Goal: Task Accomplishment & Management: Use online tool/utility

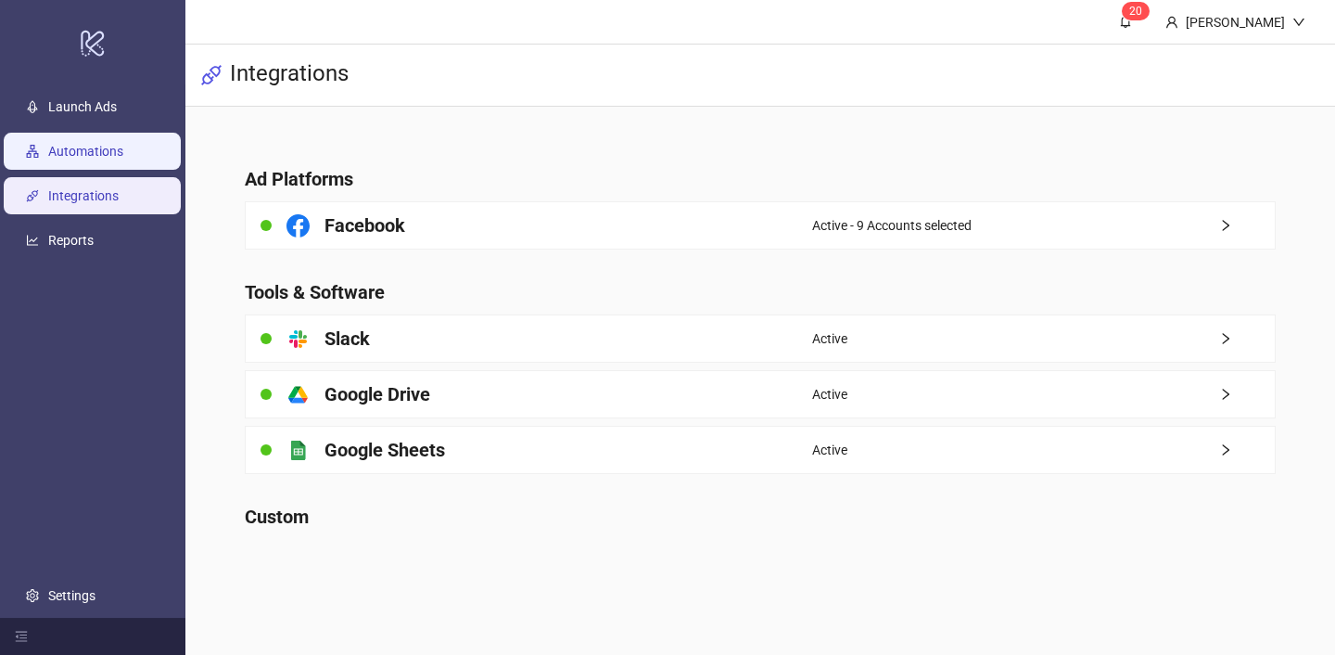
click at [123, 155] on link "Automations" at bounding box center [85, 151] width 75 height 15
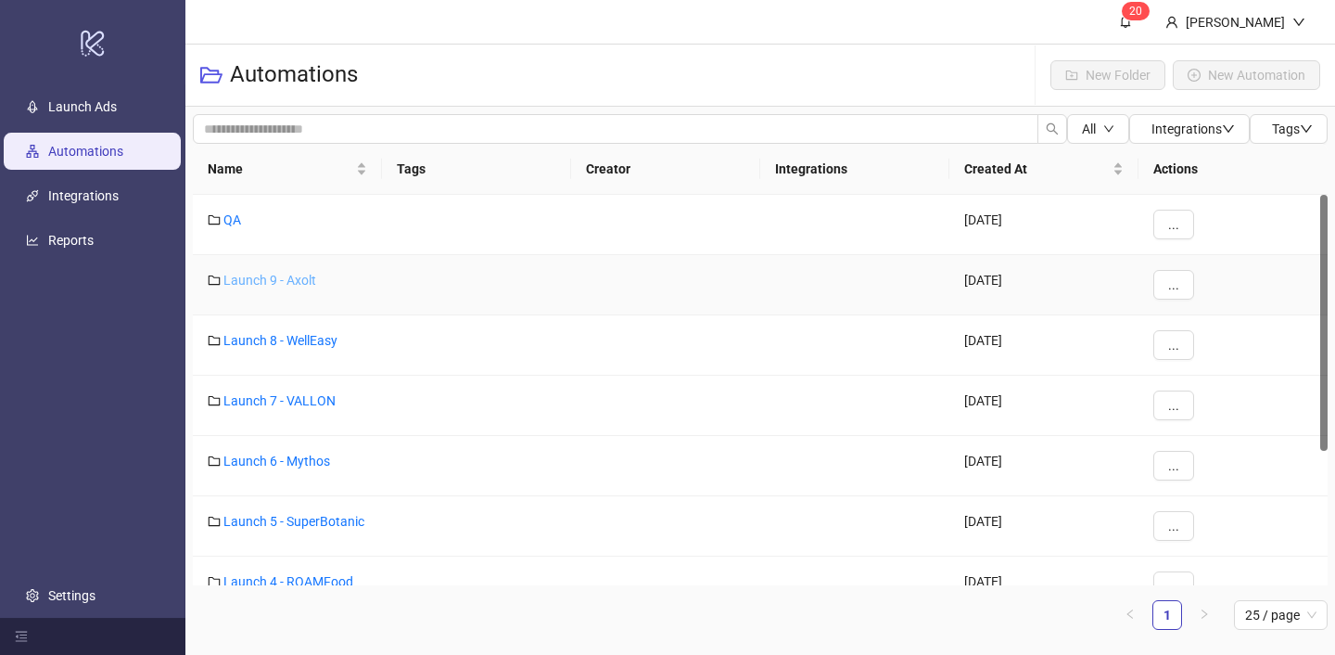
click at [294, 278] on link "Launch 9 - Axolt" at bounding box center [269, 280] width 93 height 15
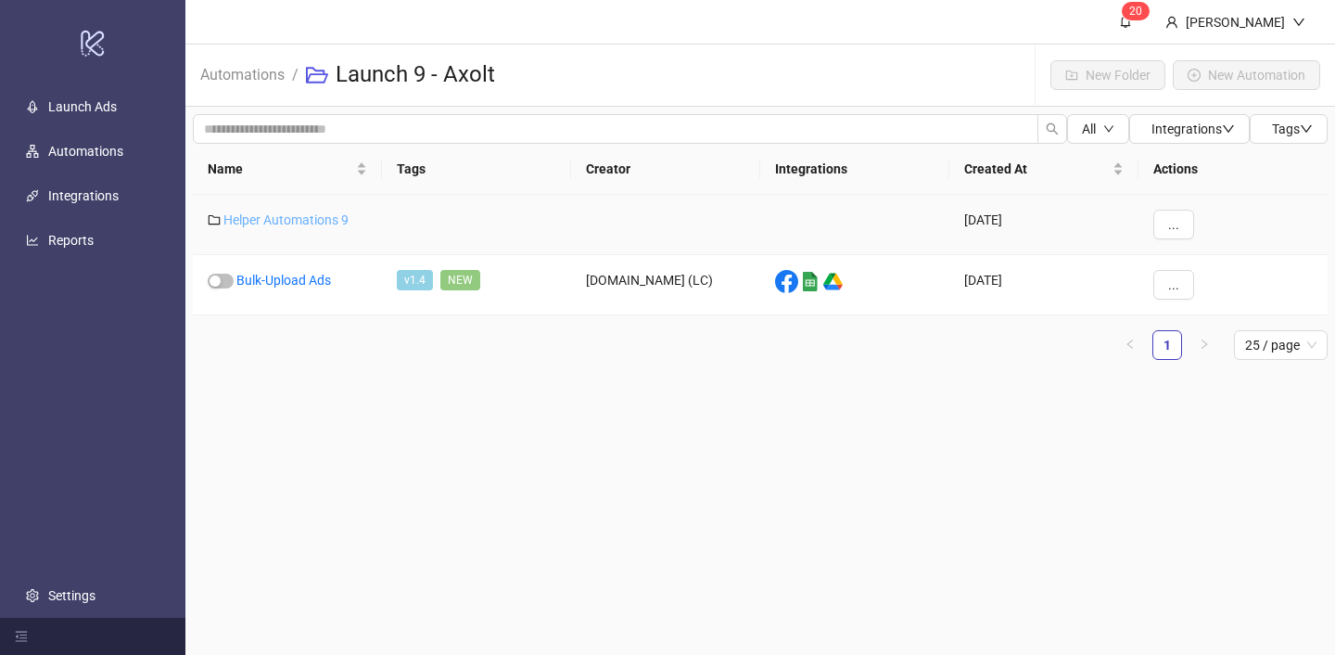
click at [305, 212] on link "Helper Automations 9" at bounding box center [285, 219] width 125 height 15
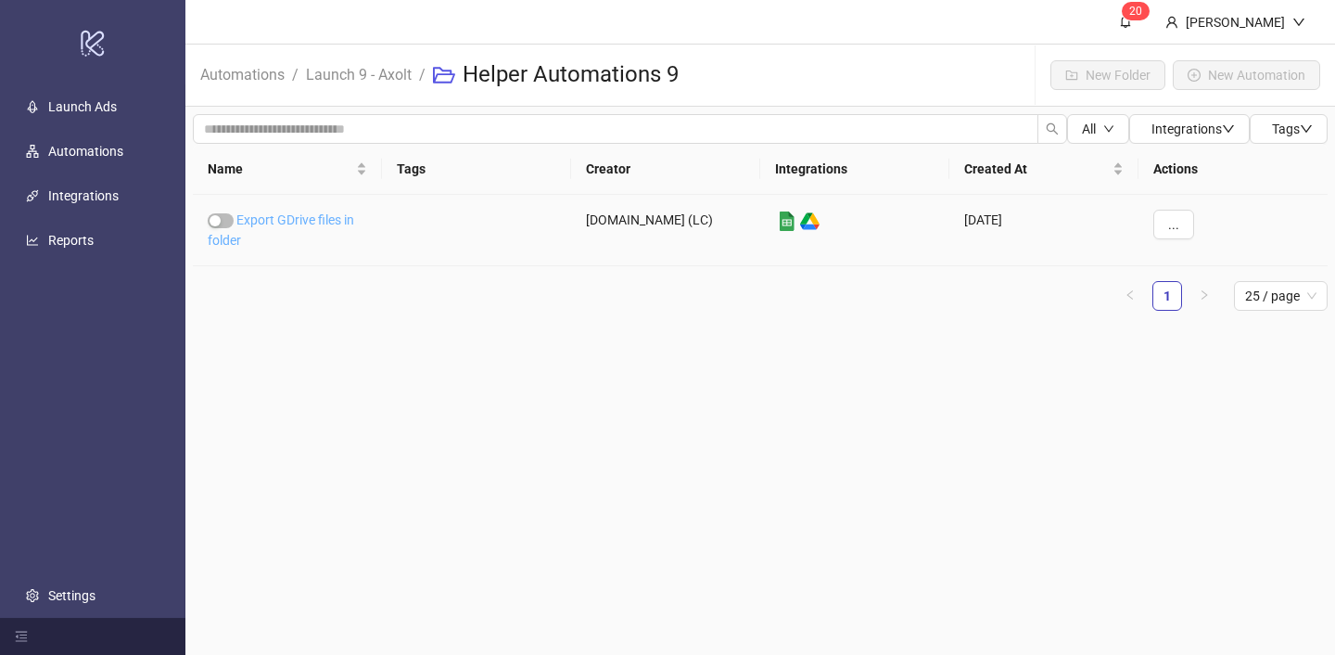
click at [305, 217] on link "Export GDrive files in folder" at bounding box center [281, 229] width 146 height 35
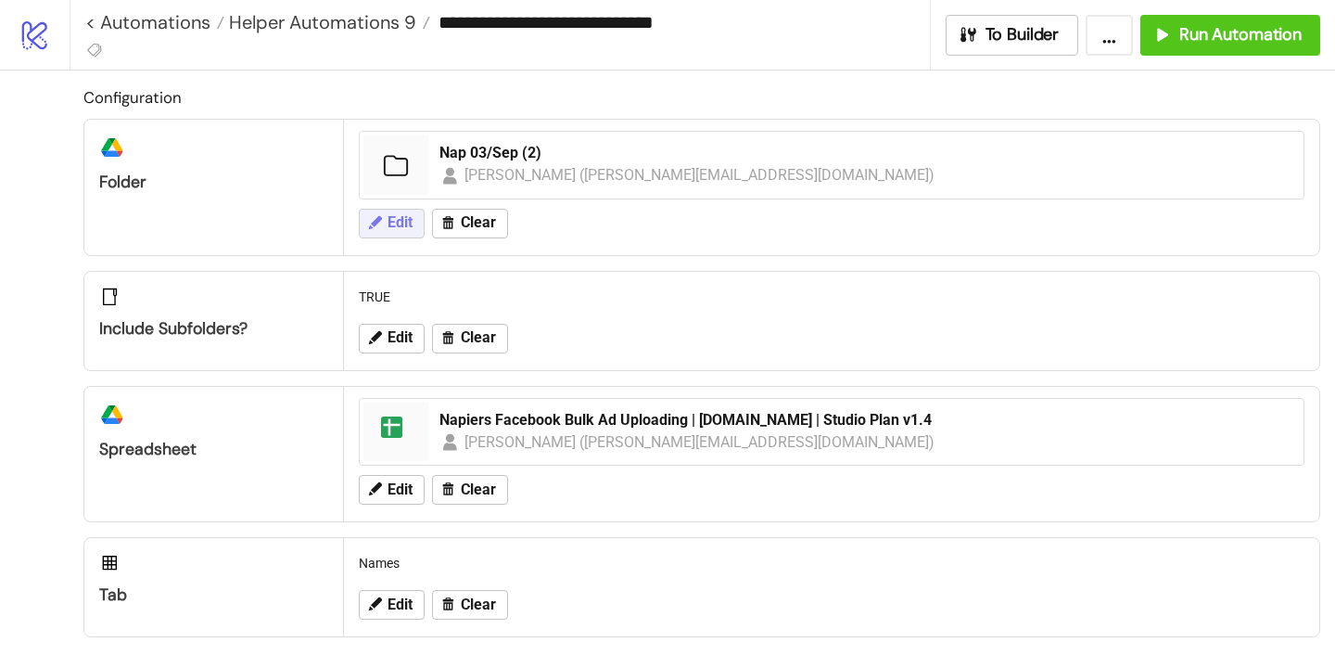
click at [362, 221] on button "Edit" at bounding box center [392, 224] width 66 height 30
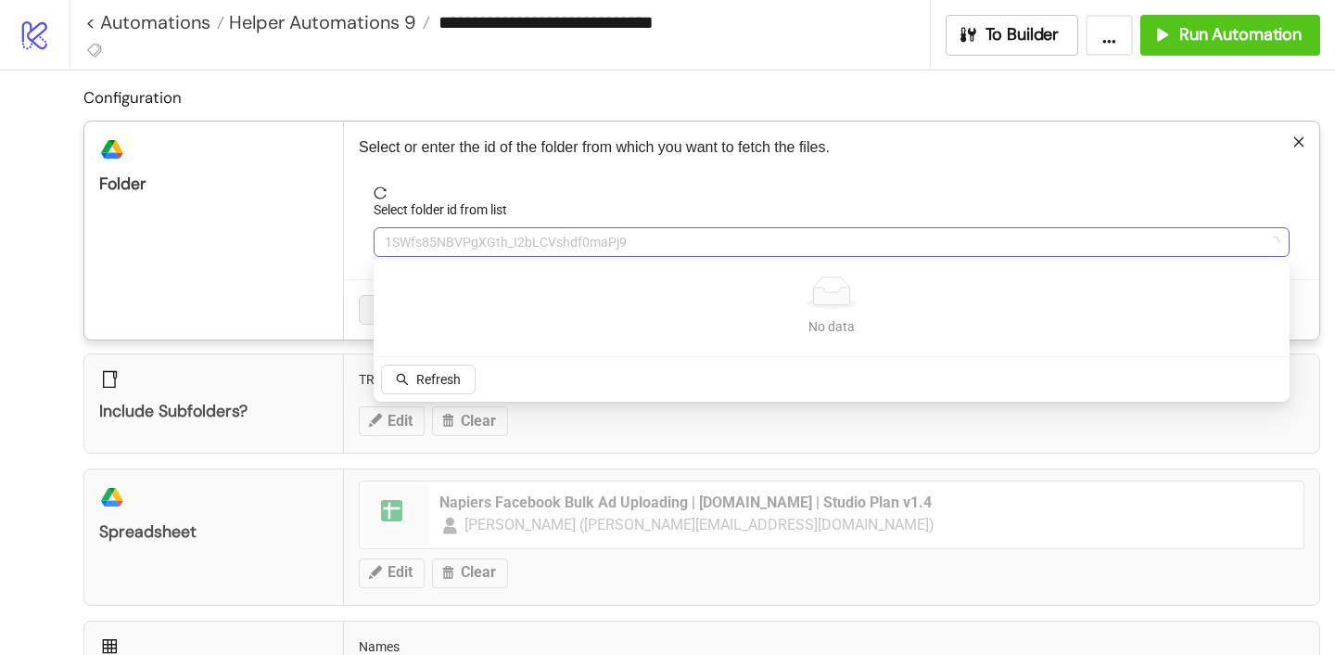
click at [477, 229] on span "1SWfs85NBVPgXGth_I2bLCVshdf0maPj9" at bounding box center [832, 242] width 894 height 28
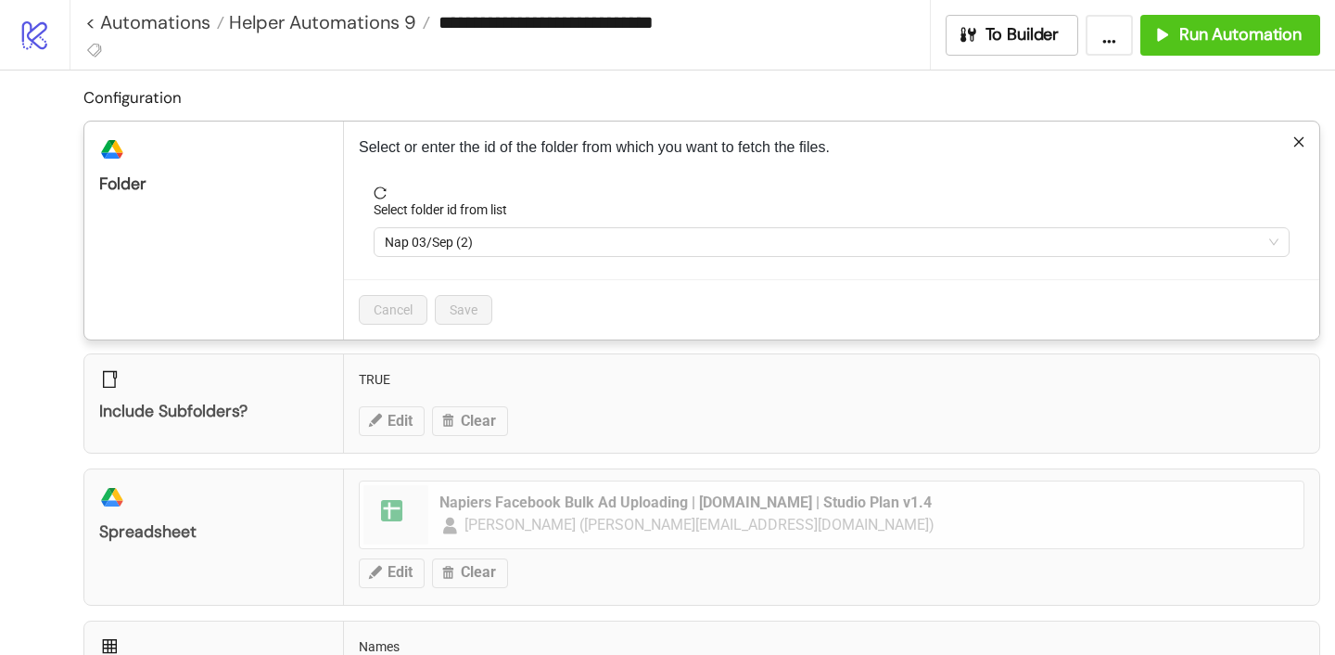
click at [471, 221] on div "Select folder id from list" at bounding box center [832, 213] width 916 height 28
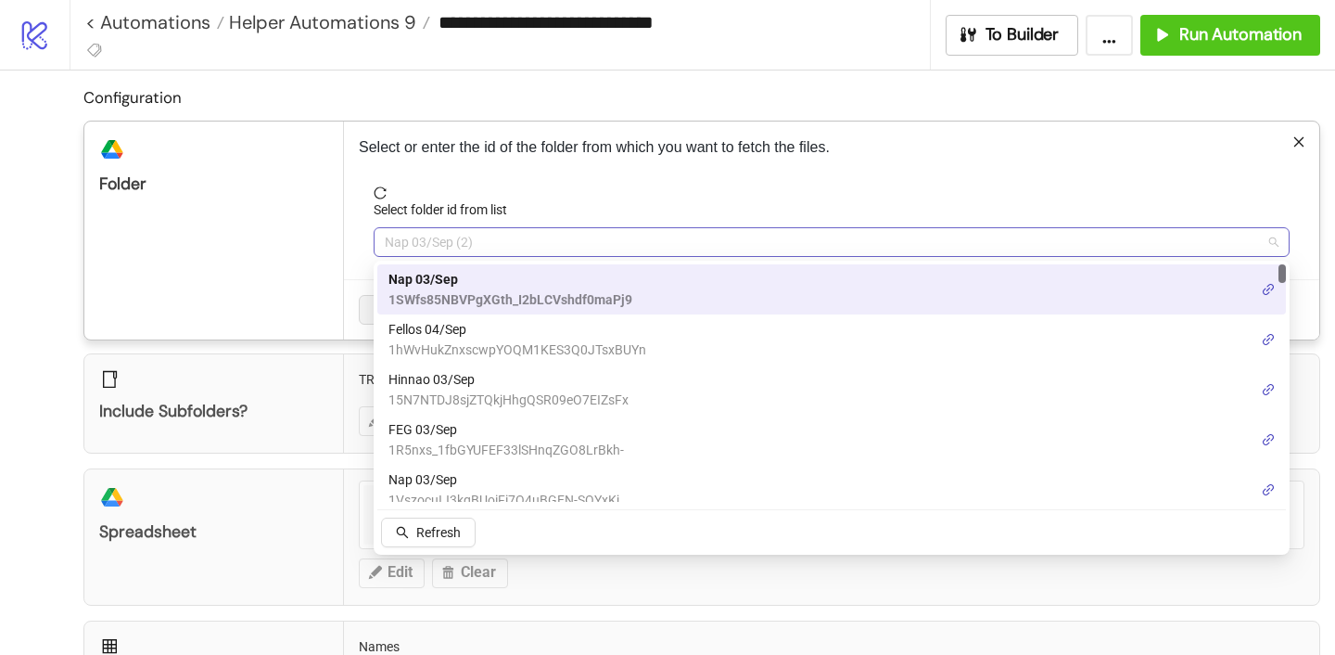
click at [461, 236] on span "Nap 03/Sep (2)" at bounding box center [832, 242] width 894 height 28
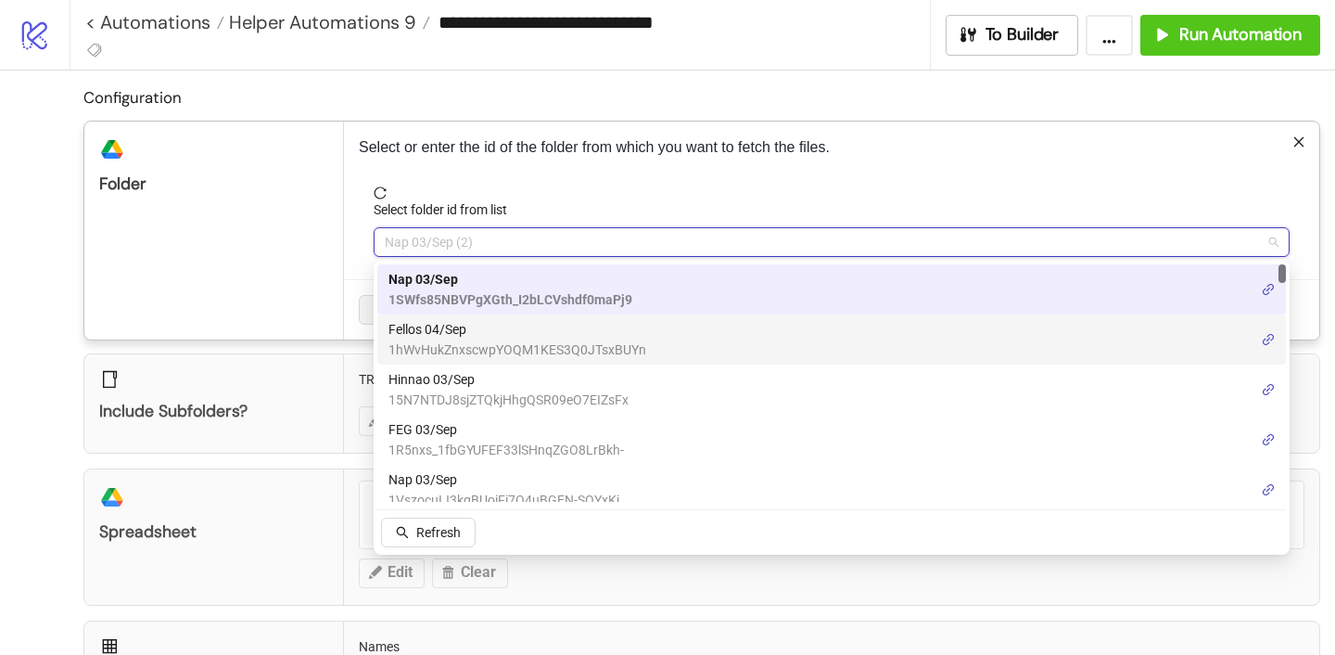
click at [461, 342] on span "1hWvHukZnxscwpYOQM1KES3Q0JTsxBUYn" at bounding box center [517, 349] width 258 height 20
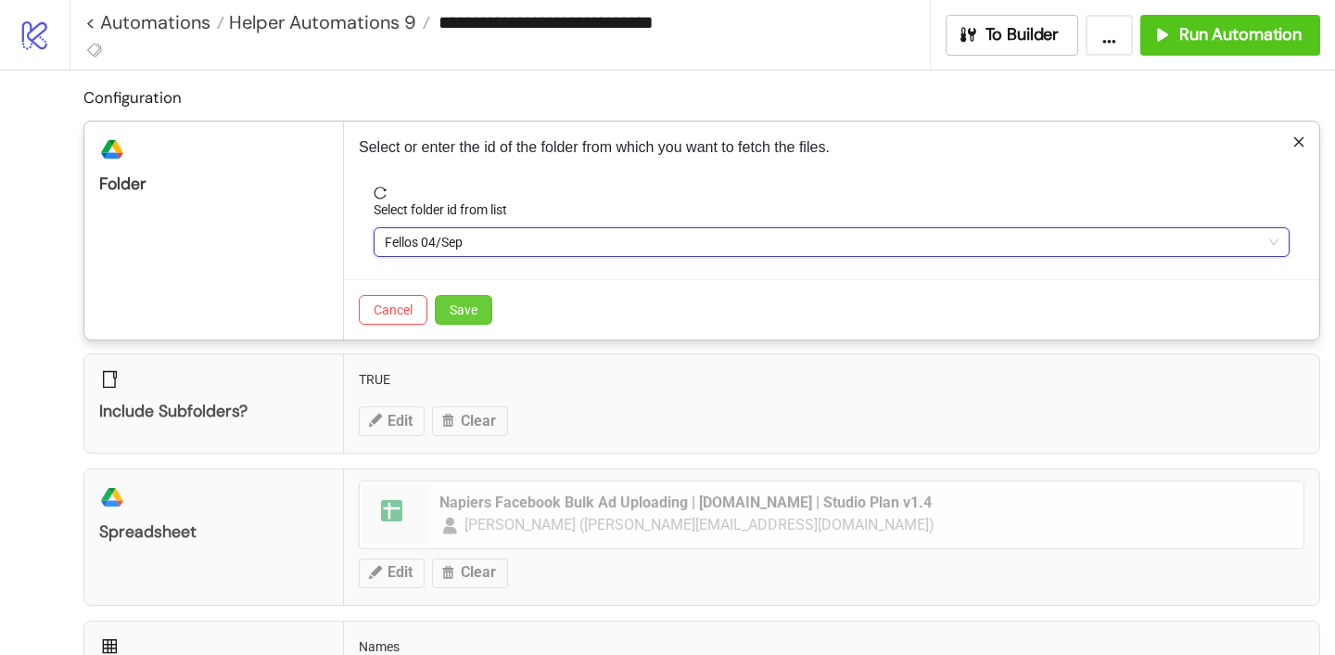
click at [461, 312] on span "Save" at bounding box center [464, 309] width 28 height 15
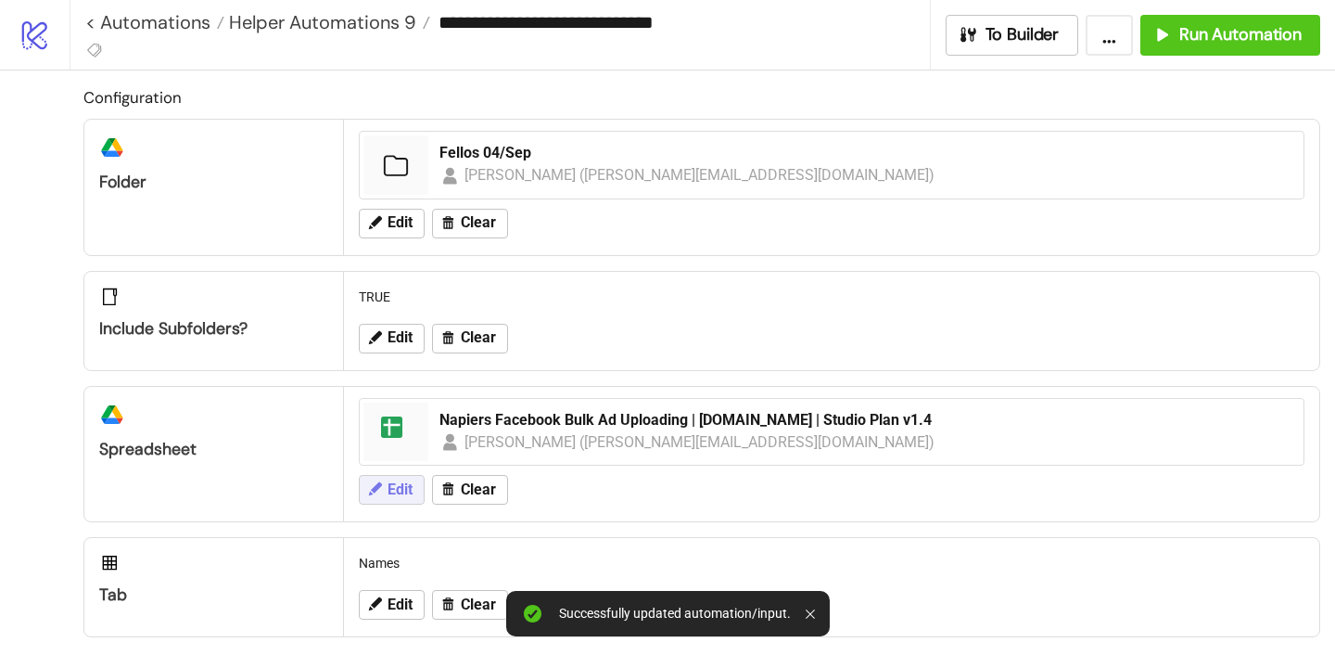
click at [409, 481] on span "Edit" at bounding box center [400, 489] width 25 height 17
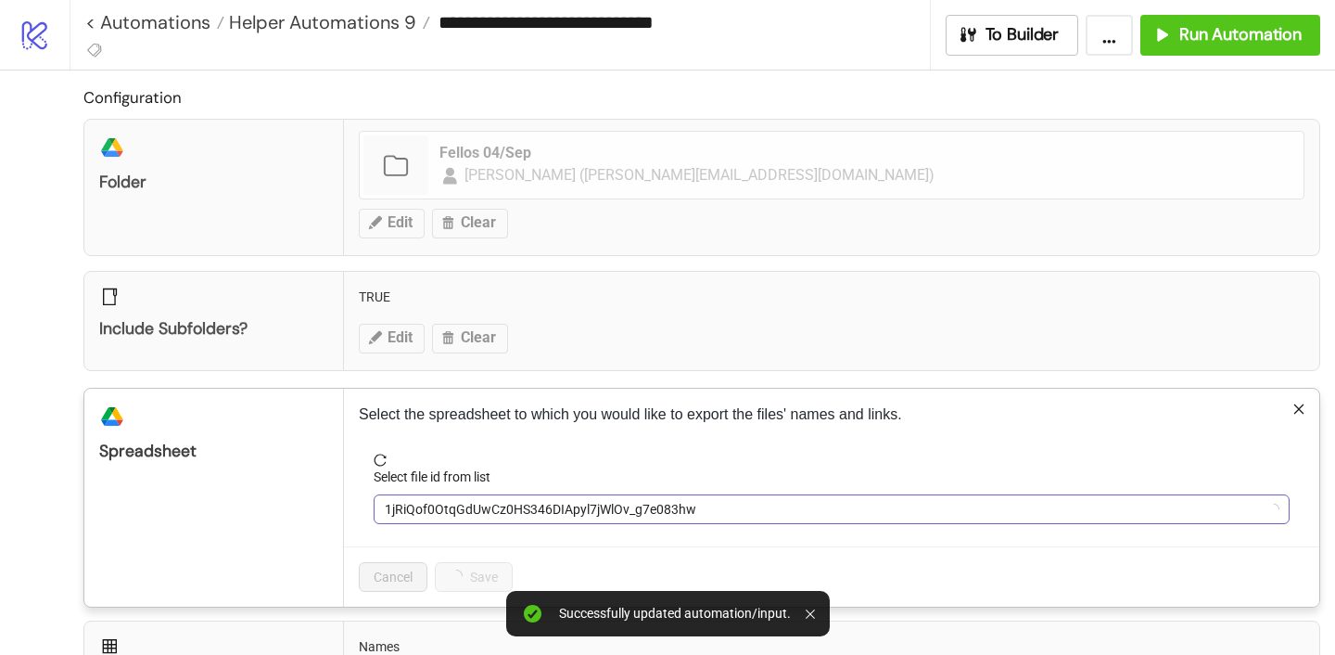
click at [456, 502] on span "1jRiQof0OtqGdUwCz0HS346DIApyl7jWlOv_g7e083hw" at bounding box center [832, 509] width 894 height 28
click at [456, 513] on span "Napiers Facebook Bulk Ad Uploading | [DOMAIN_NAME] | Studio Plan v1.4" at bounding box center [832, 509] width 894 height 28
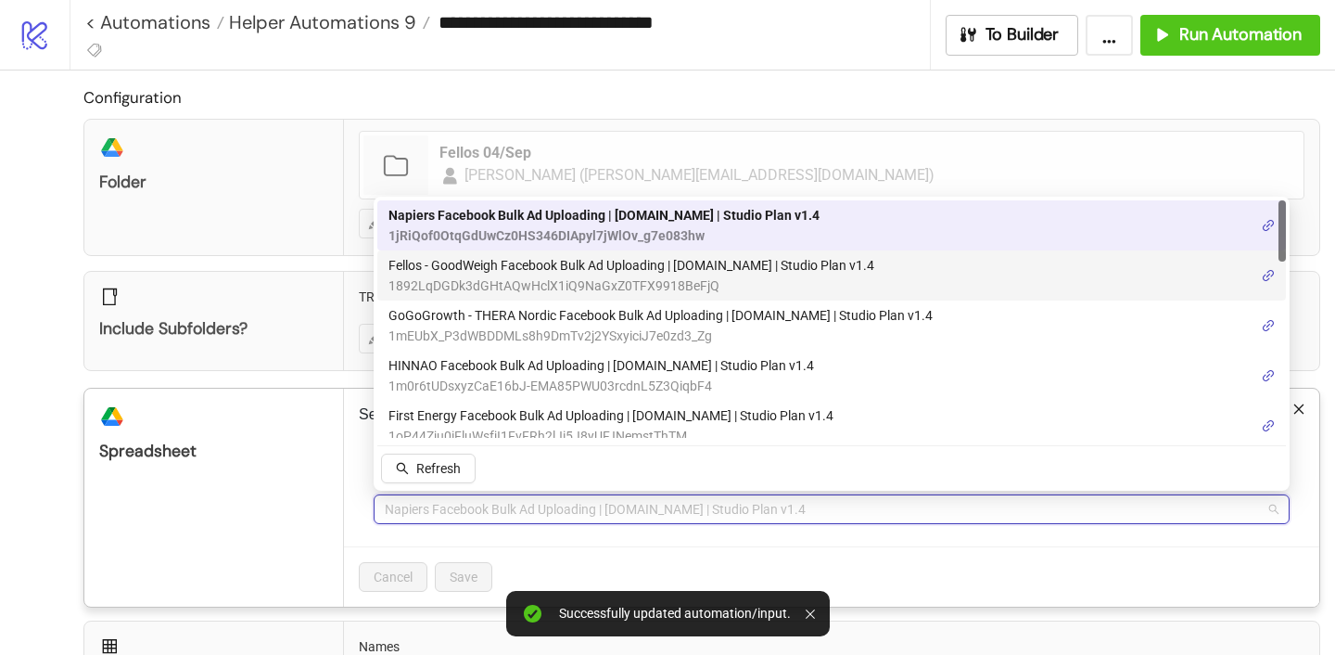
click at [458, 283] on span "1892LqDGDk3dGHtAQwHclX1iQ9NaGxZ0TFX9918BeFjQ" at bounding box center [631, 285] width 486 height 20
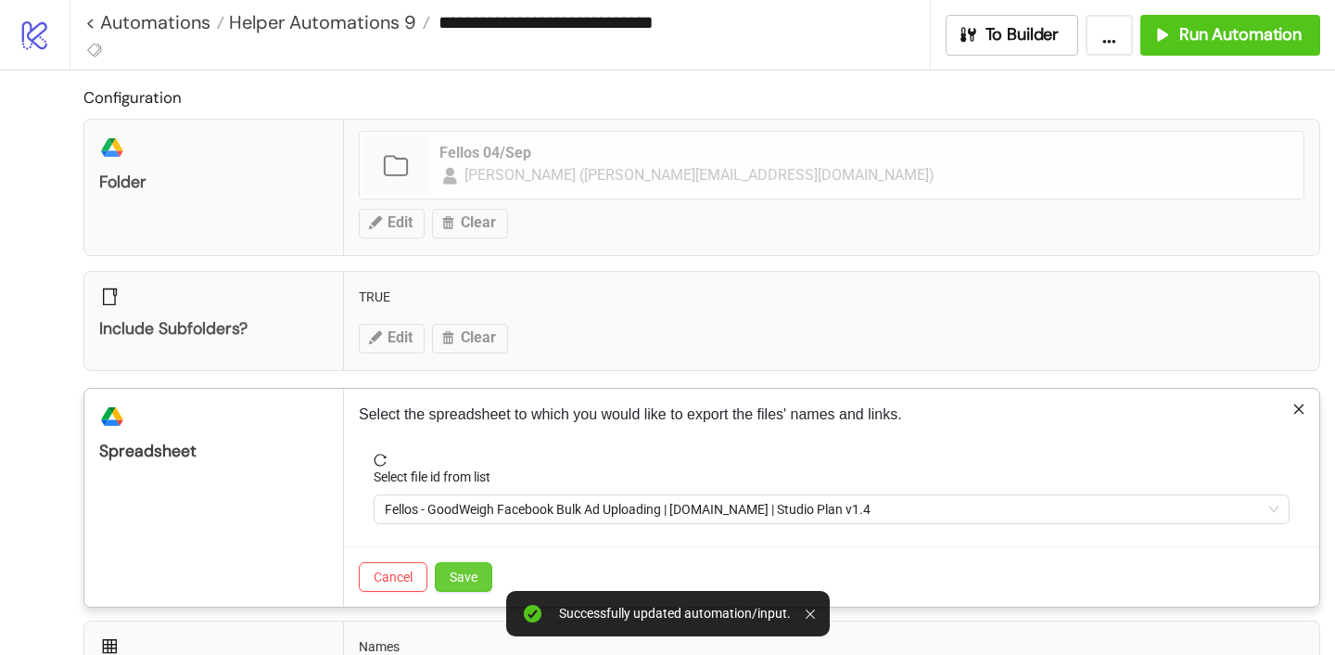
click at [456, 569] on span "Save" at bounding box center [464, 576] width 28 height 15
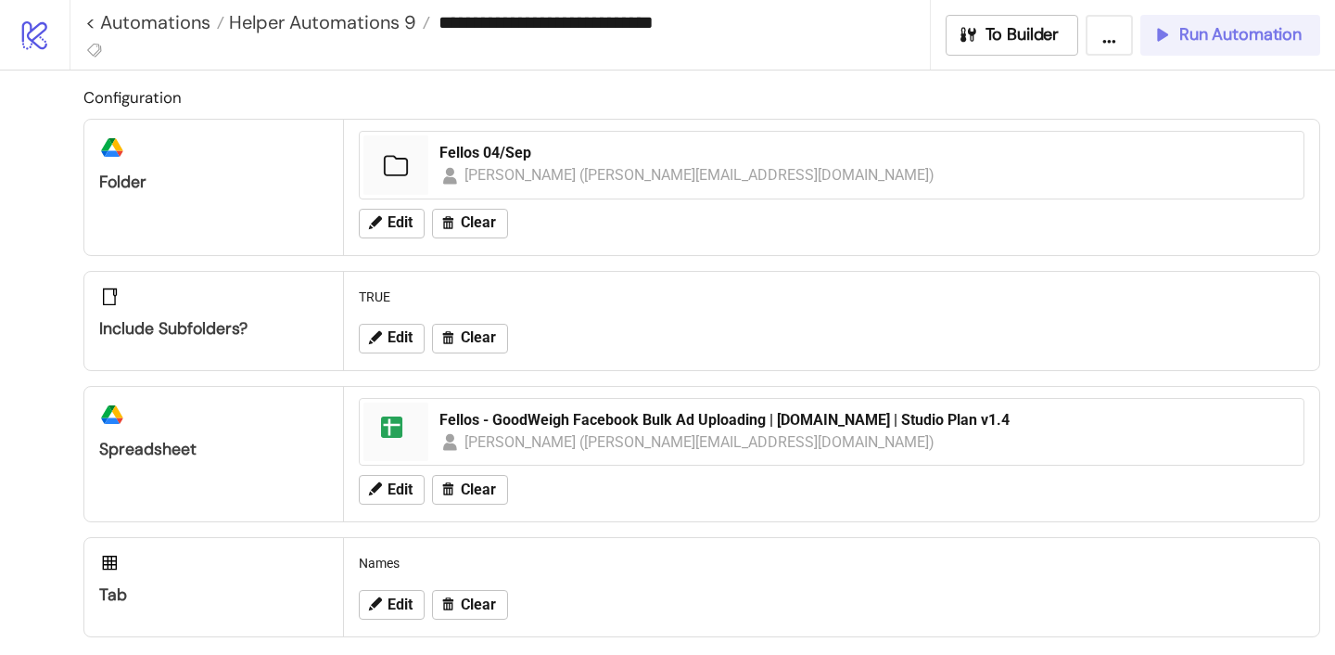
click at [1202, 34] on span "Run Automation" at bounding box center [1240, 34] width 122 height 21
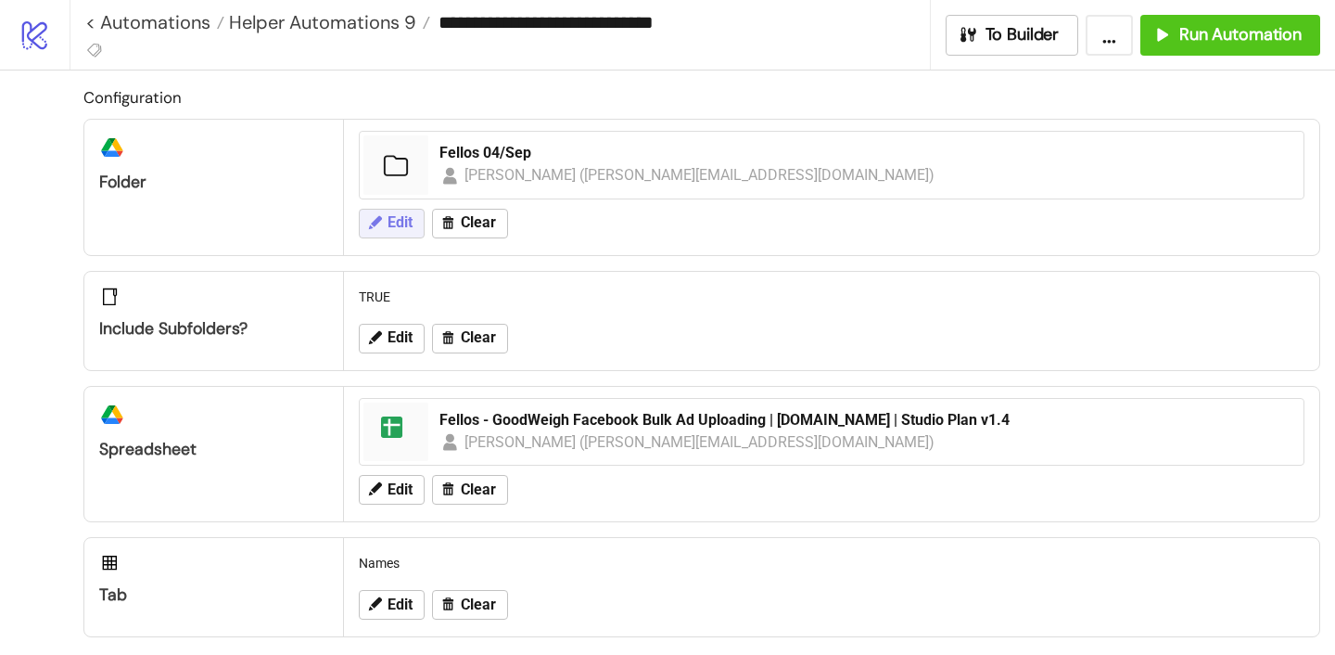
click at [401, 220] on span "Edit" at bounding box center [400, 222] width 25 height 17
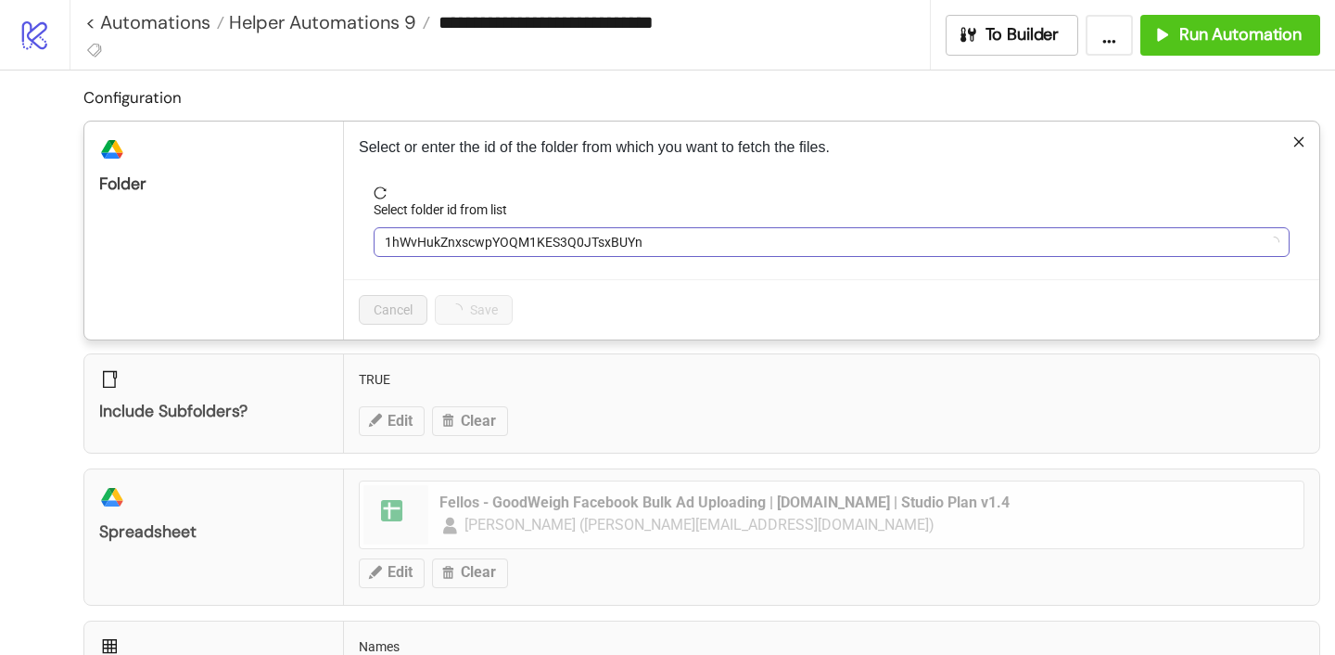
click at [445, 232] on span "1hWvHukZnxscwpYOQM1KES3Q0JTsxBUYn" at bounding box center [832, 242] width 894 height 28
click at [434, 233] on span "Fellos 04/Sep" at bounding box center [832, 242] width 894 height 28
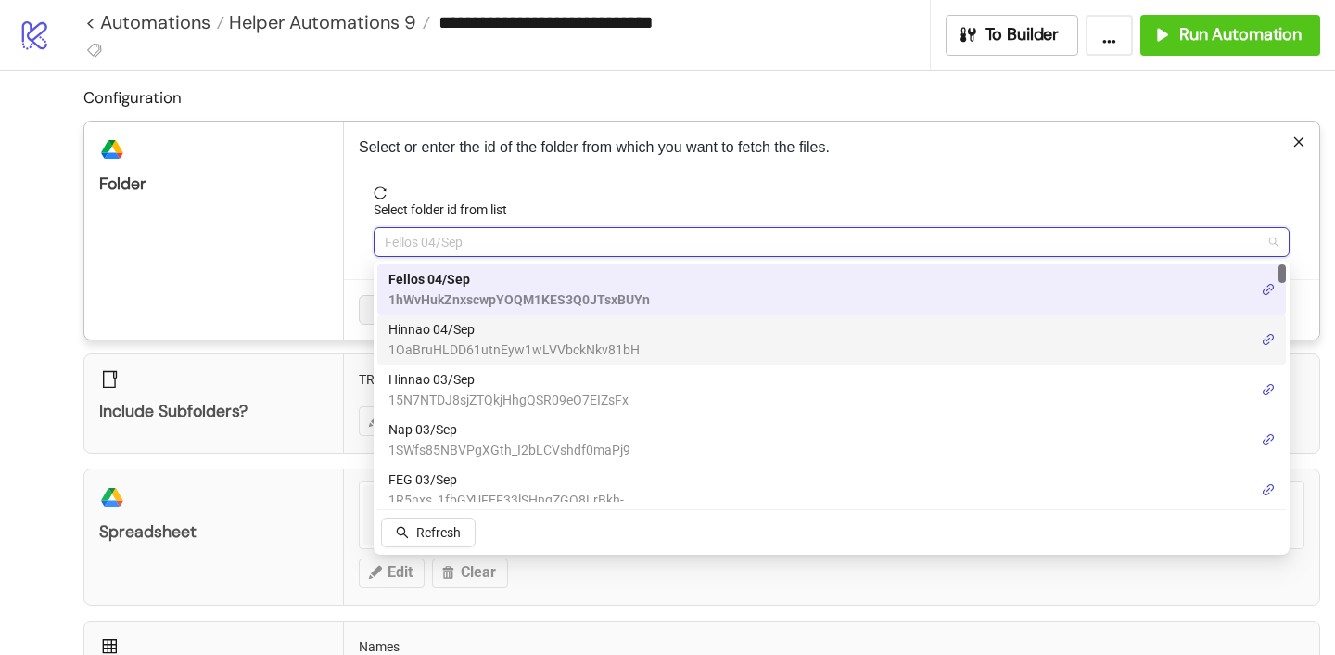
click at [427, 333] on span "Hinnao 04/Sep" at bounding box center [513, 329] width 251 height 20
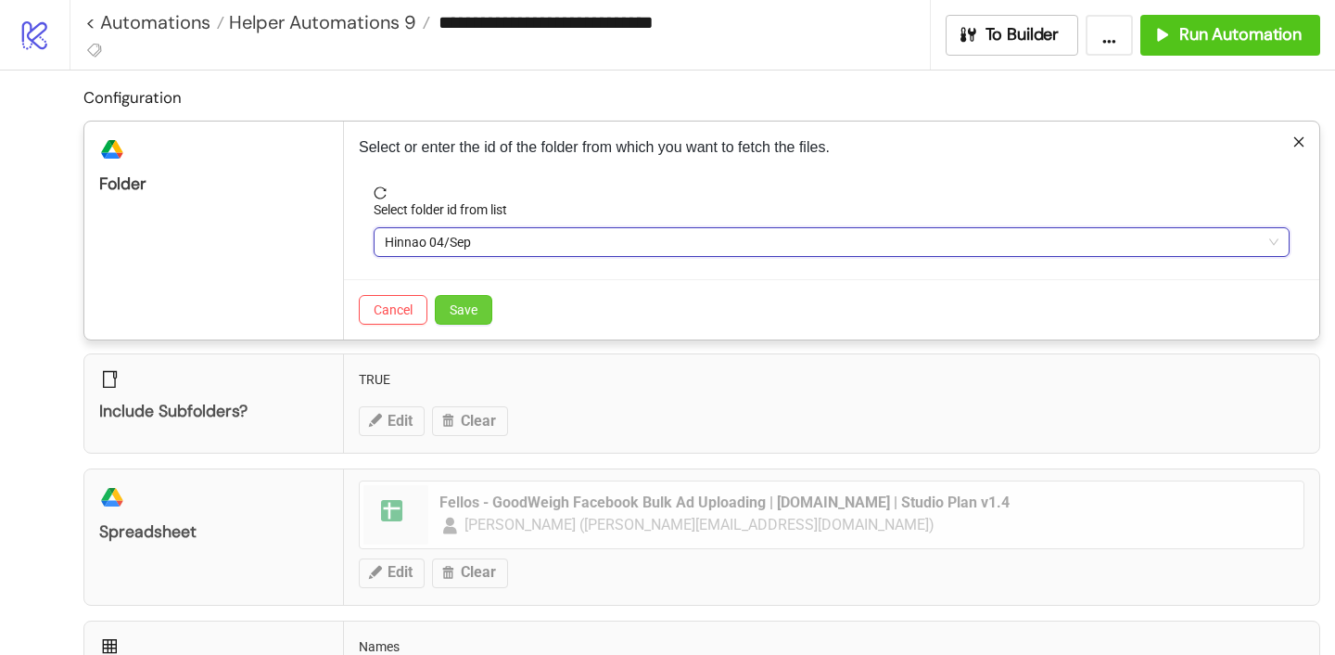
click at [466, 312] on span "Save" at bounding box center [464, 309] width 28 height 15
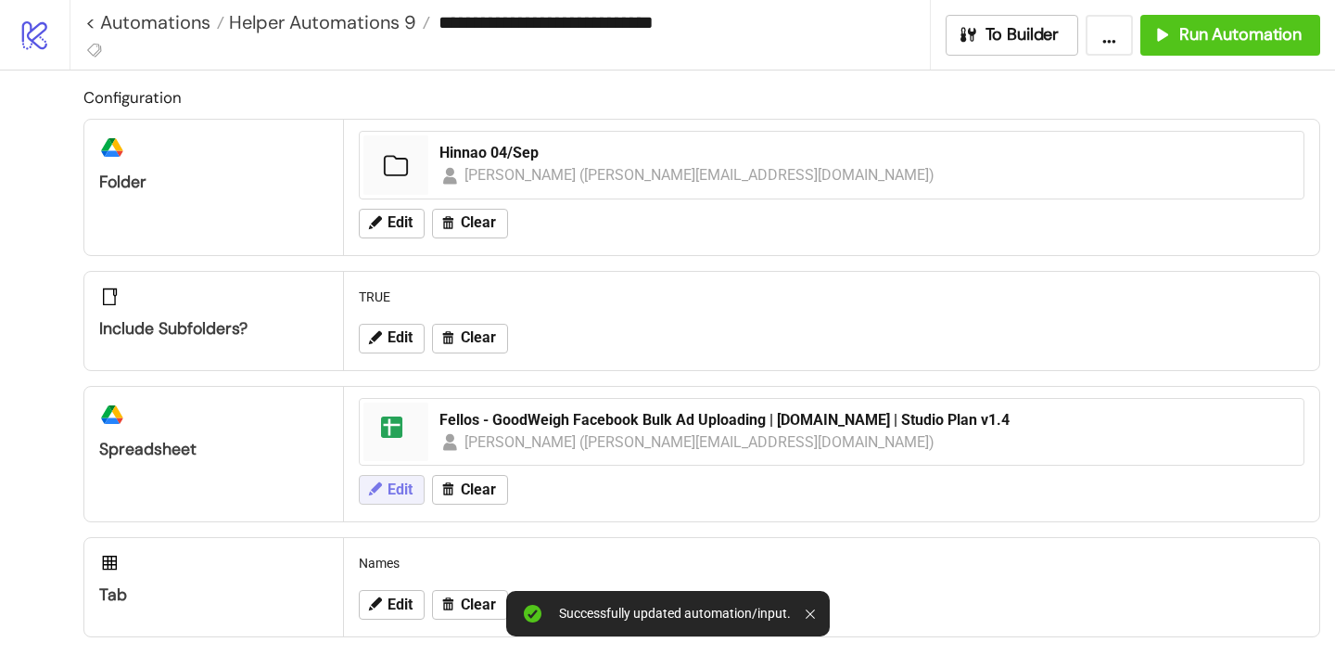
click at [413, 485] on button "Edit" at bounding box center [392, 490] width 66 height 30
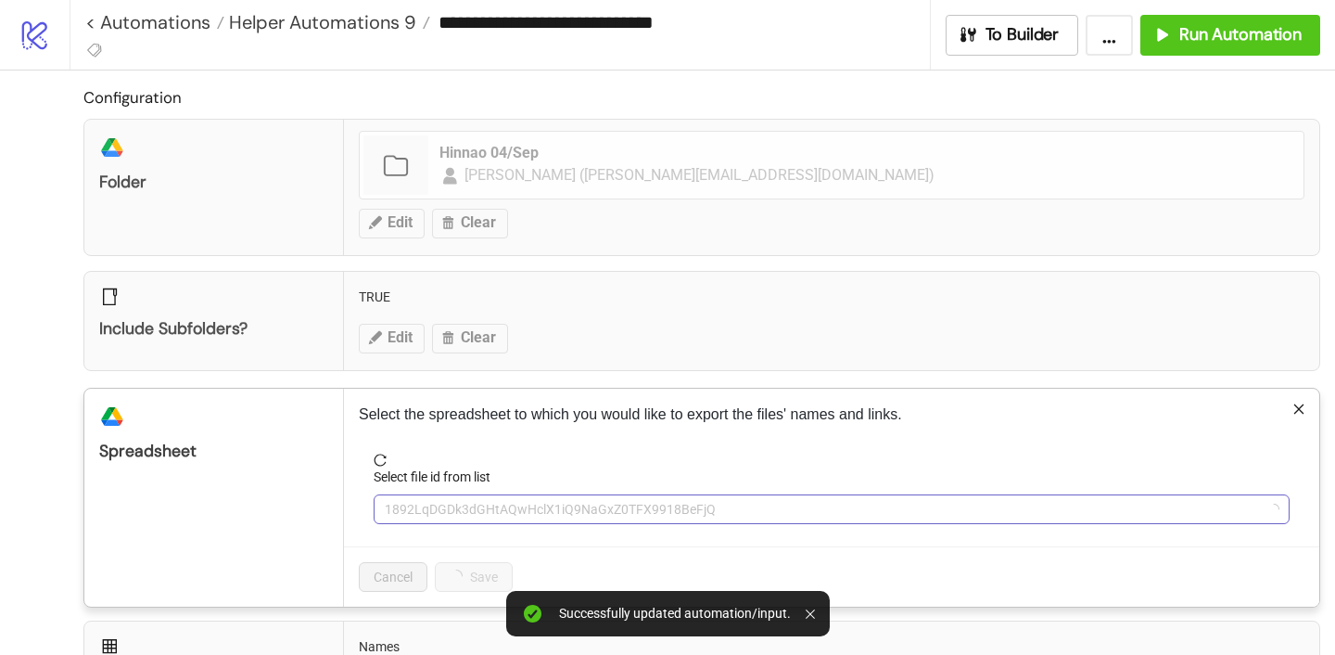
click at [453, 494] on div "1892LqDGDk3dGHtAQwHclX1iQ9NaGxZ0TFX9918BeFjQ" at bounding box center [832, 509] width 916 height 30
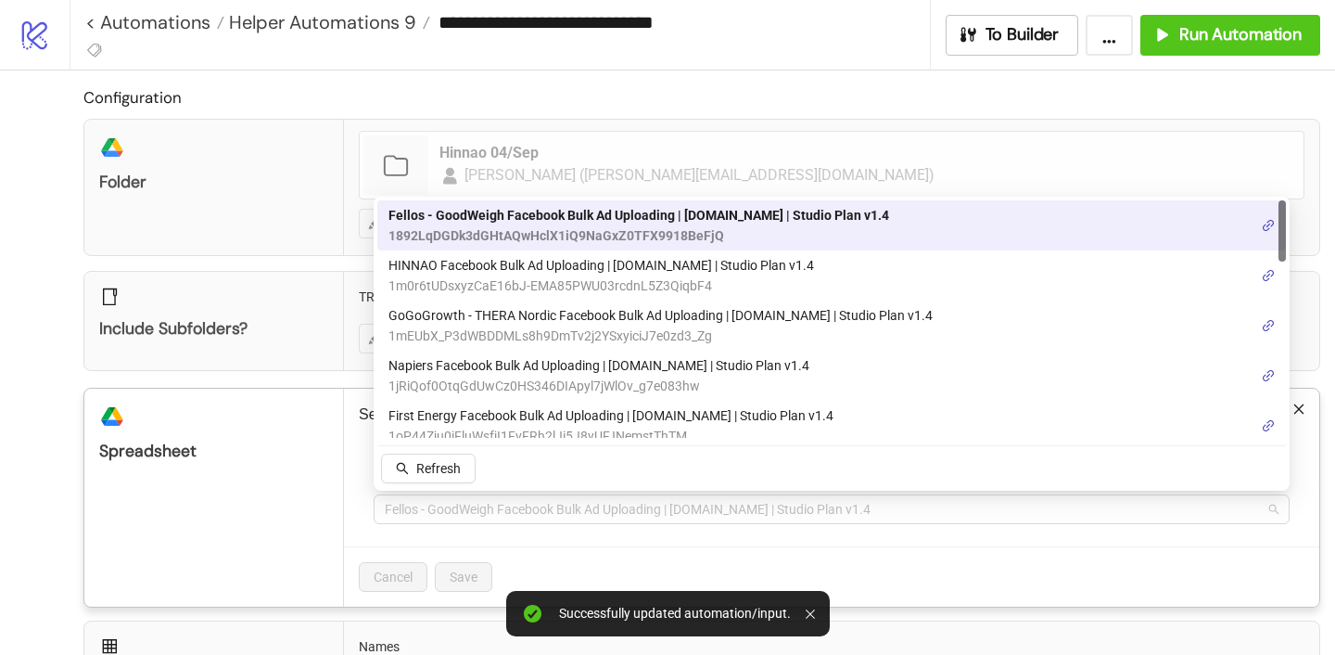
click at [453, 501] on span "Fellos - GoodWeigh Facebook Bulk Ad Uploading | [DOMAIN_NAME] | Studio Plan v1.4" at bounding box center [832, 509] width 894 height 28
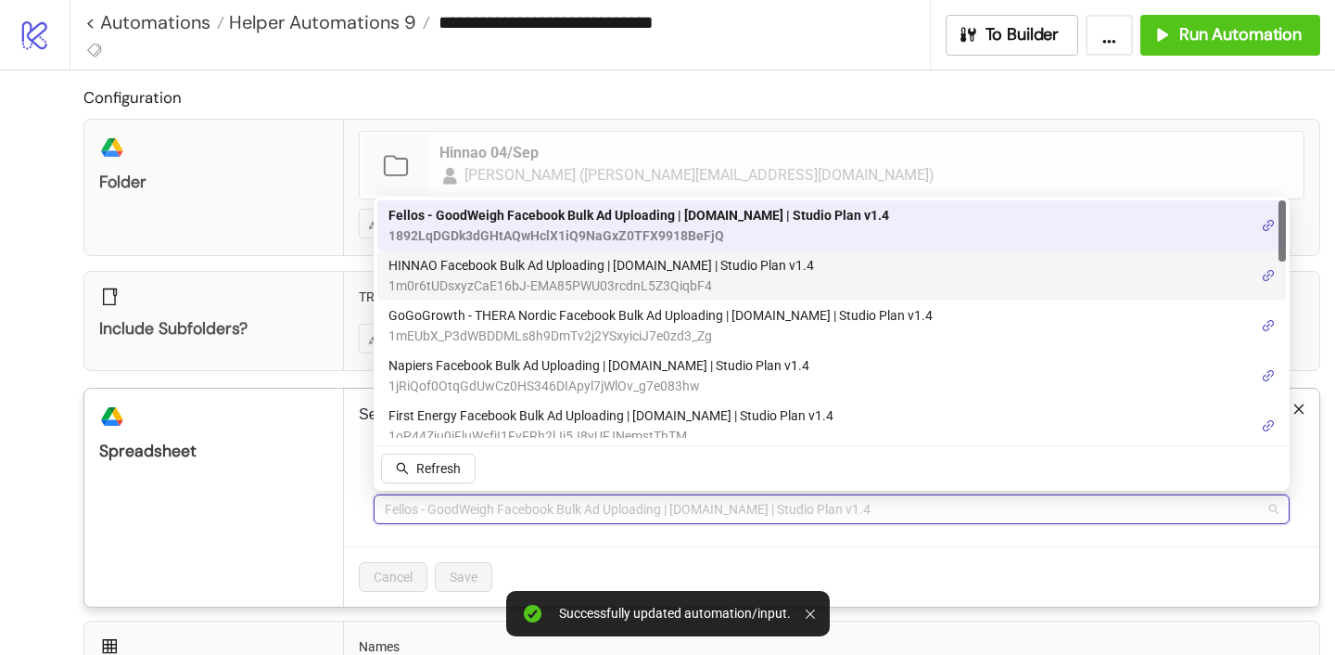
click at [465, 269] on span "HINNAO Facebook Bulk Ad Uploading | [DOMAIN_NAME] | Studio Plan v1.4" at bounding box center [601, 265] width 426 height 20
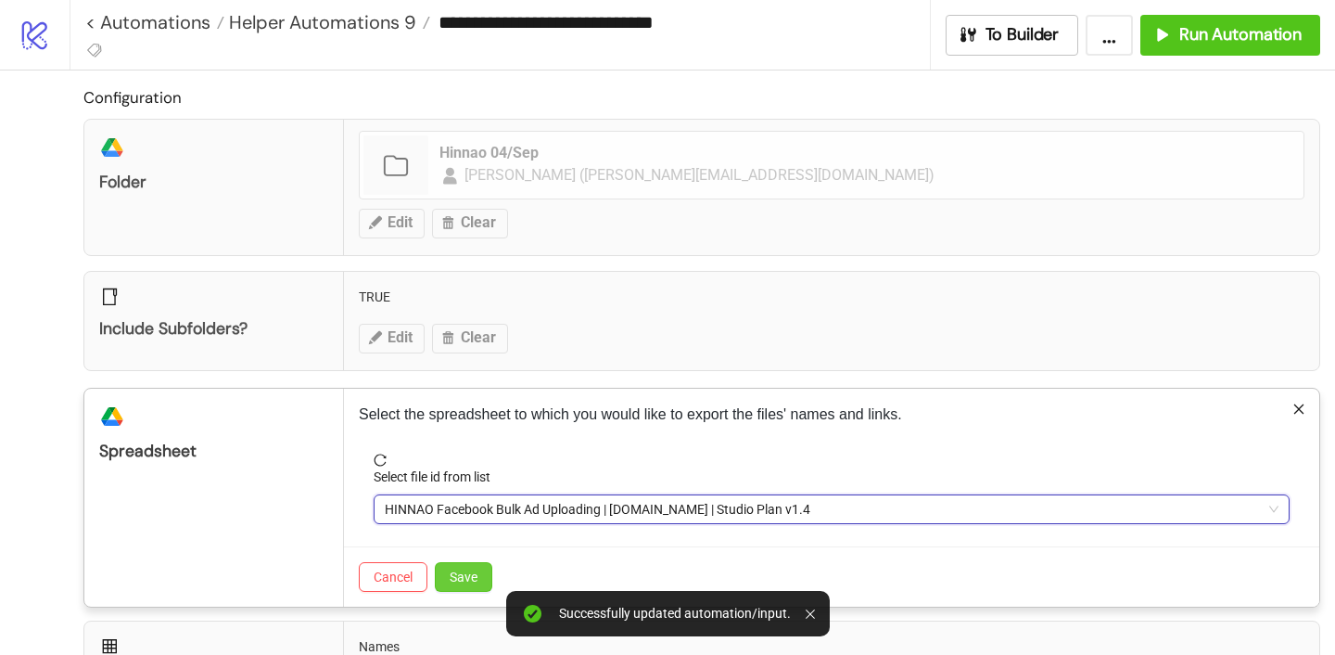
click at [457, 569] on span "Save" at bounding box center [464, 576] width 28 height 15
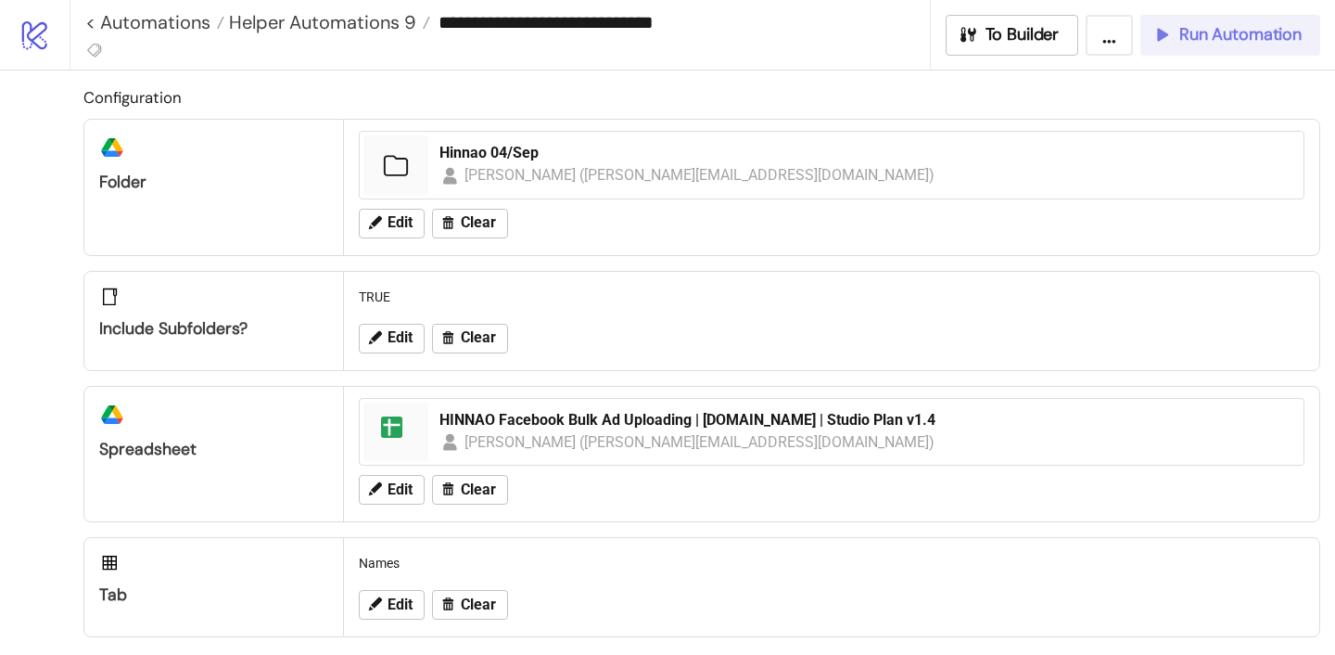
click at [1151, 24] on icon "button" at bounding box center [1161, 34] width 20 height 20
click at [406, 212] on button "Edit" at bounding box center [392, 224] width 66 height 30
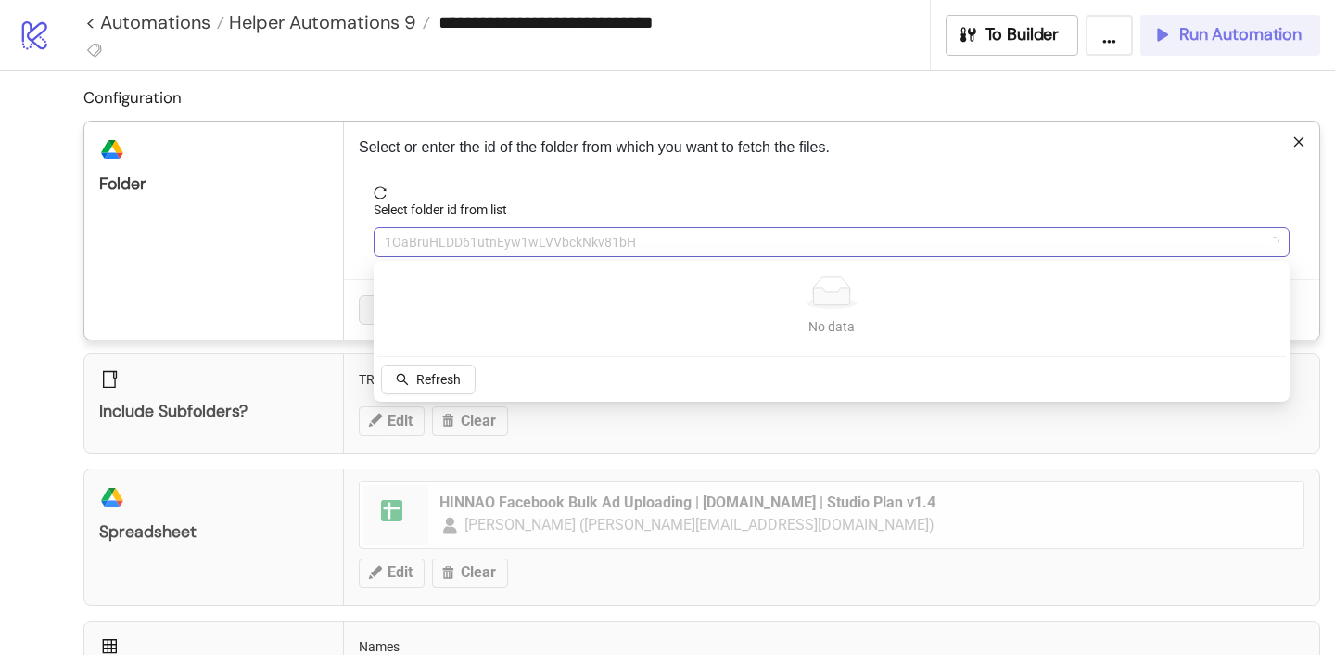
click at [440, 249] on span "1OaBruHLDD61utnEyw1wLVVbckNkv81bH" at bounding box center [832, 242] width 894 height 28
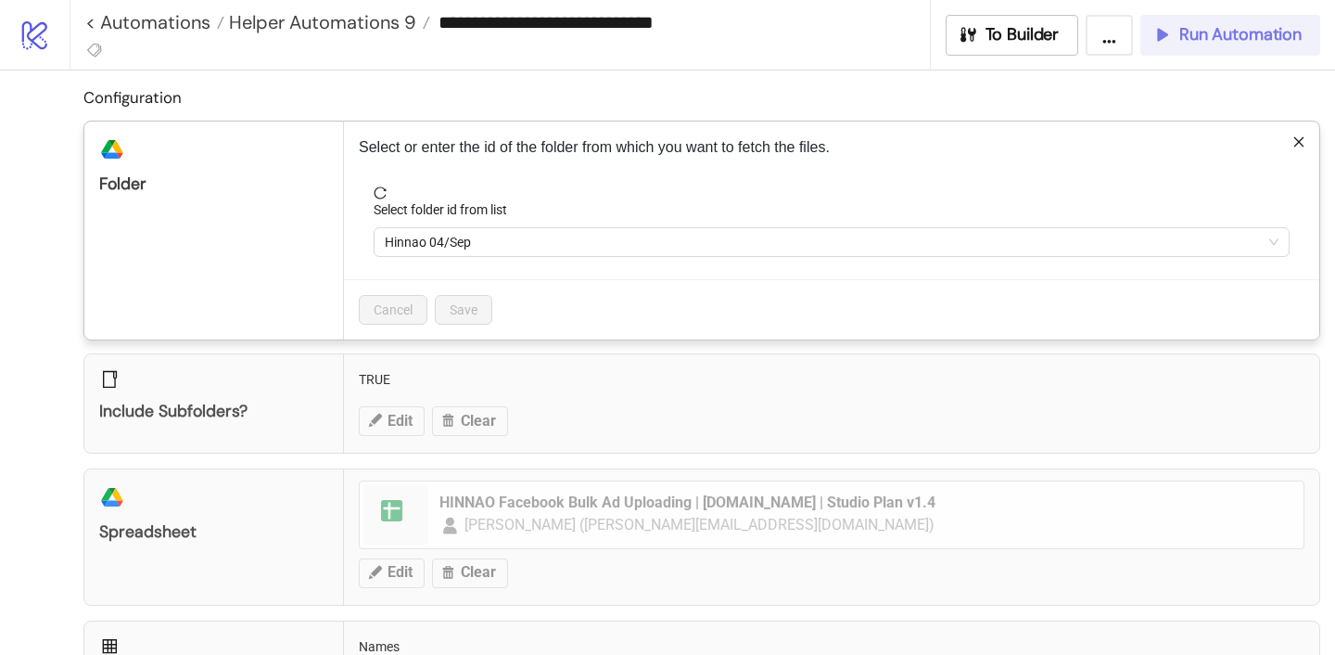
click at [440, 249] on span "Hinnao 04/Sep" at bounding box center [832, 242] width 894 height 28
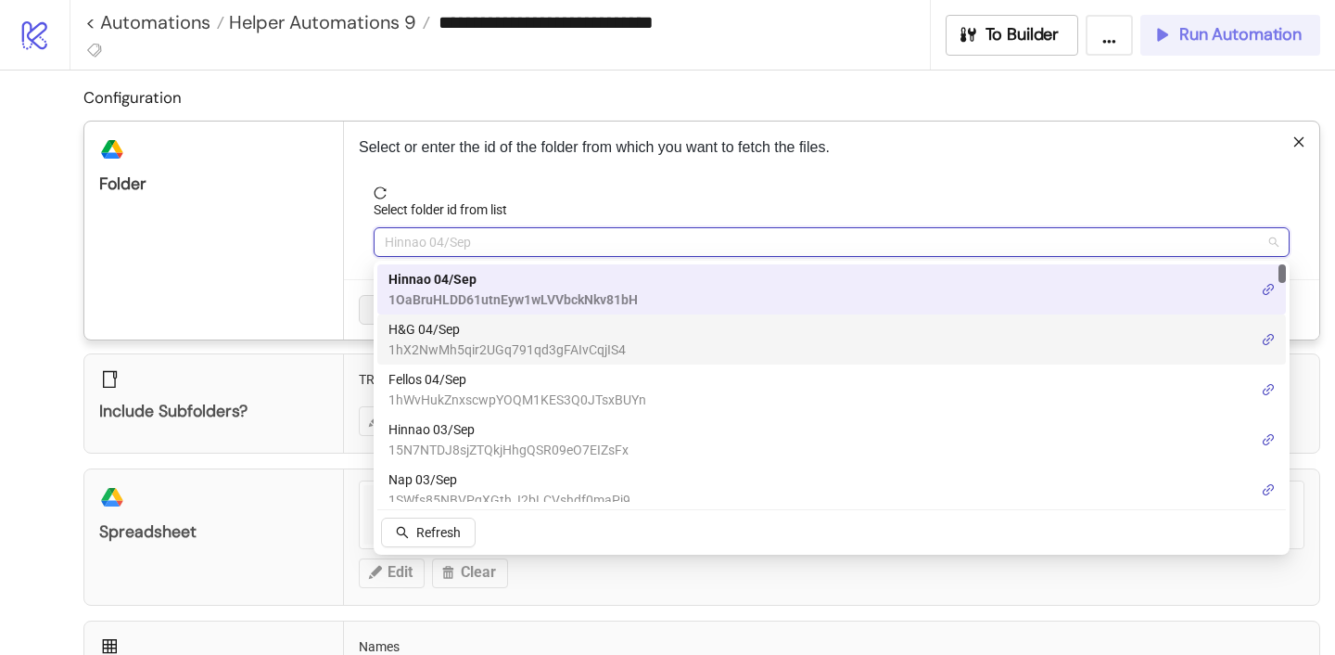
click at [439, 336] on span "H&G 04/Sep" at bounding box center [506, 329] width 237 height 20
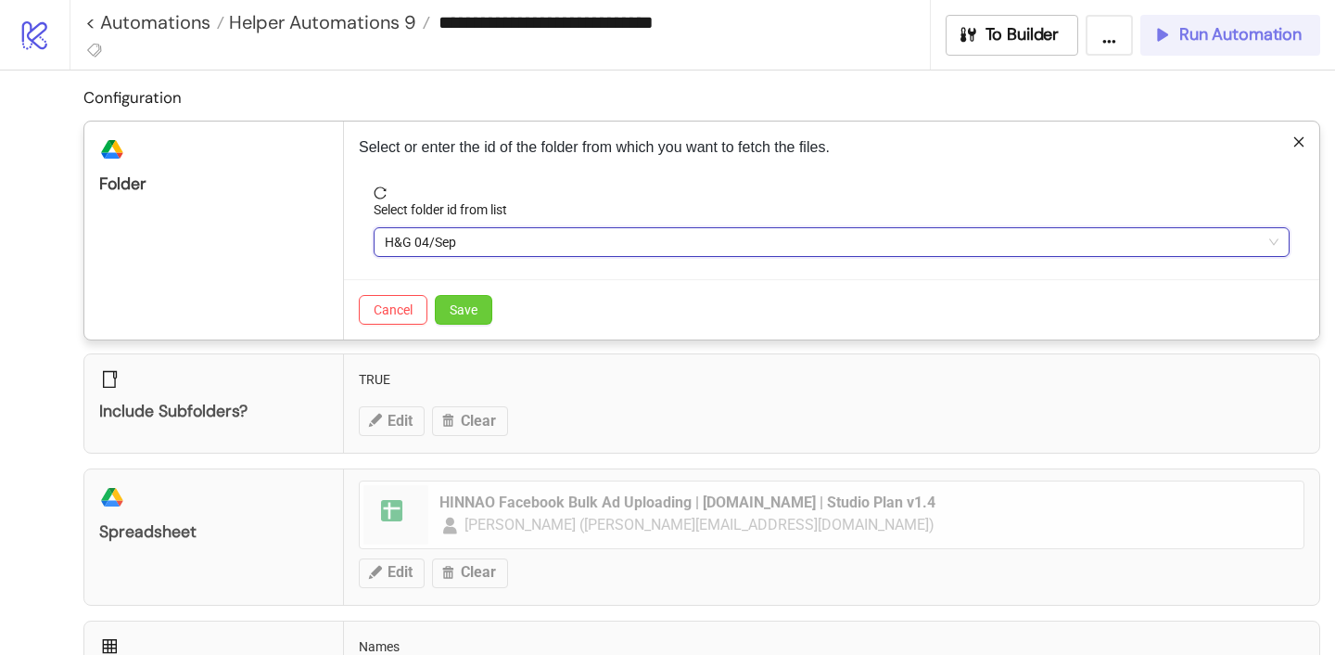
click at [451, 315] on span "Save" at bounding box center [464, 309] width 28 height 15
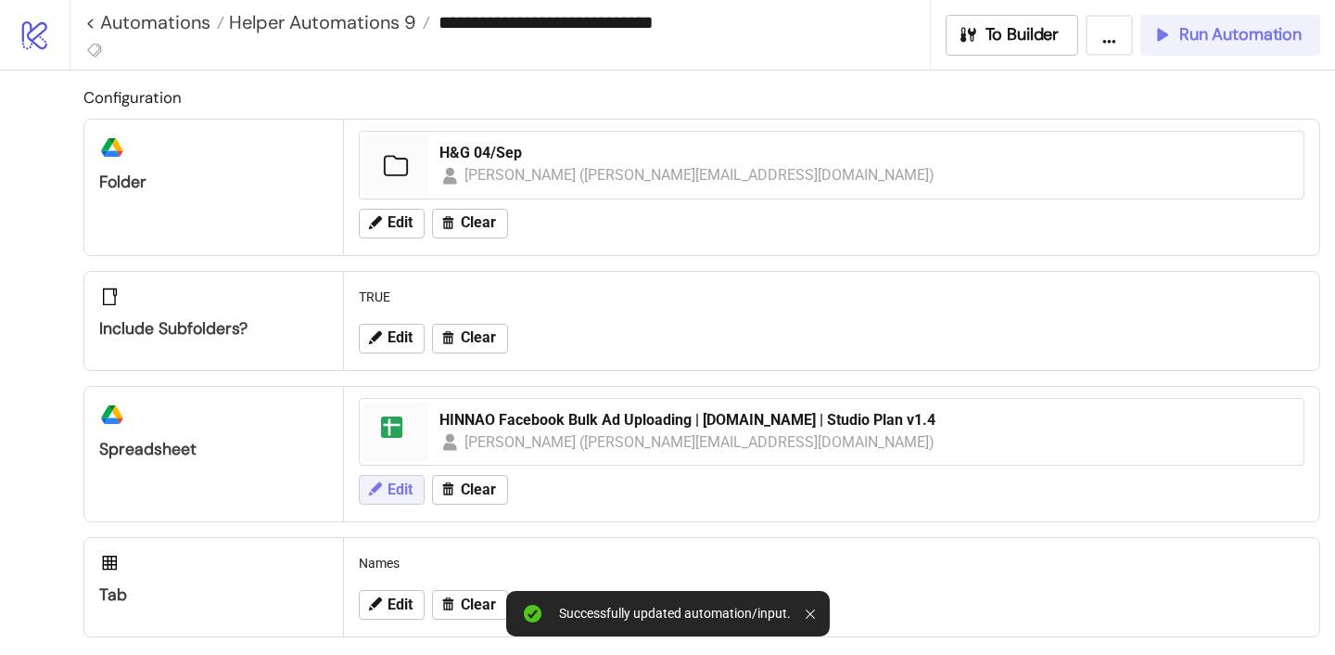
click at [401, 500] on button "Edit" at bounding box center [392, 490] width 66 height 30
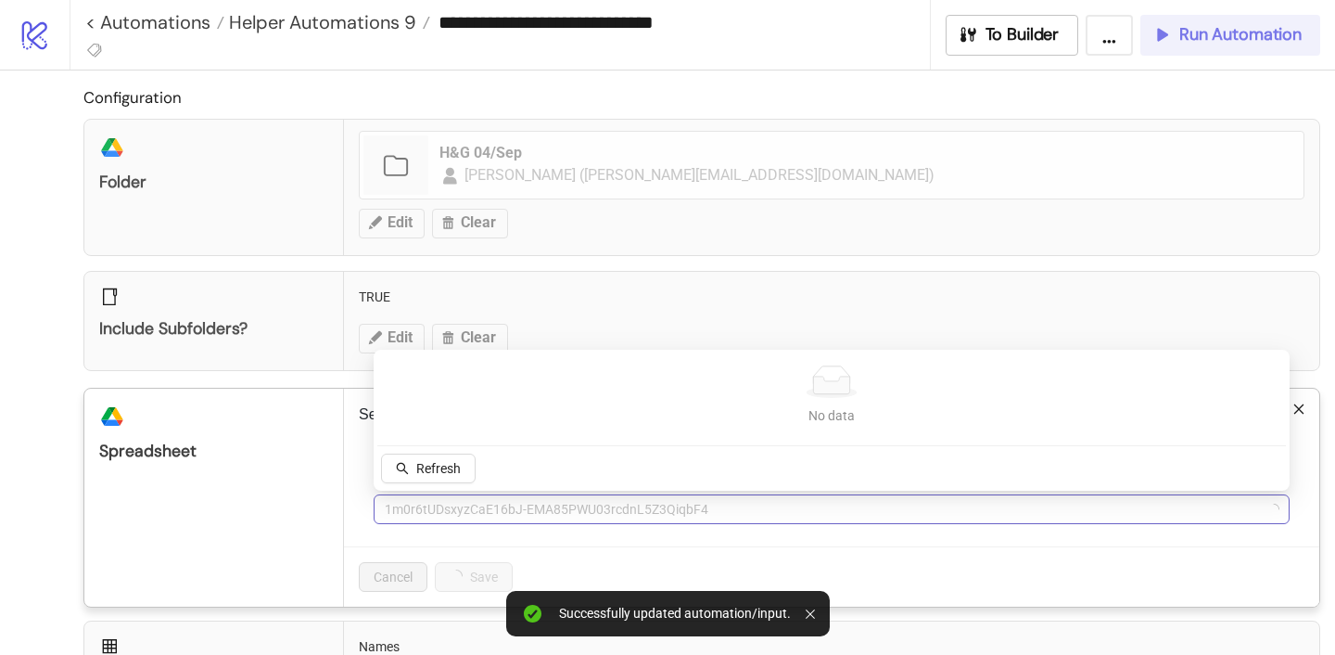
click at [406, 512] on span "1m0r6tUDsxyzCaE16bJ-EMA85PWU03rcdnL5Z3QiqbF4" at bounding box center [832, 509] width 894 height 28
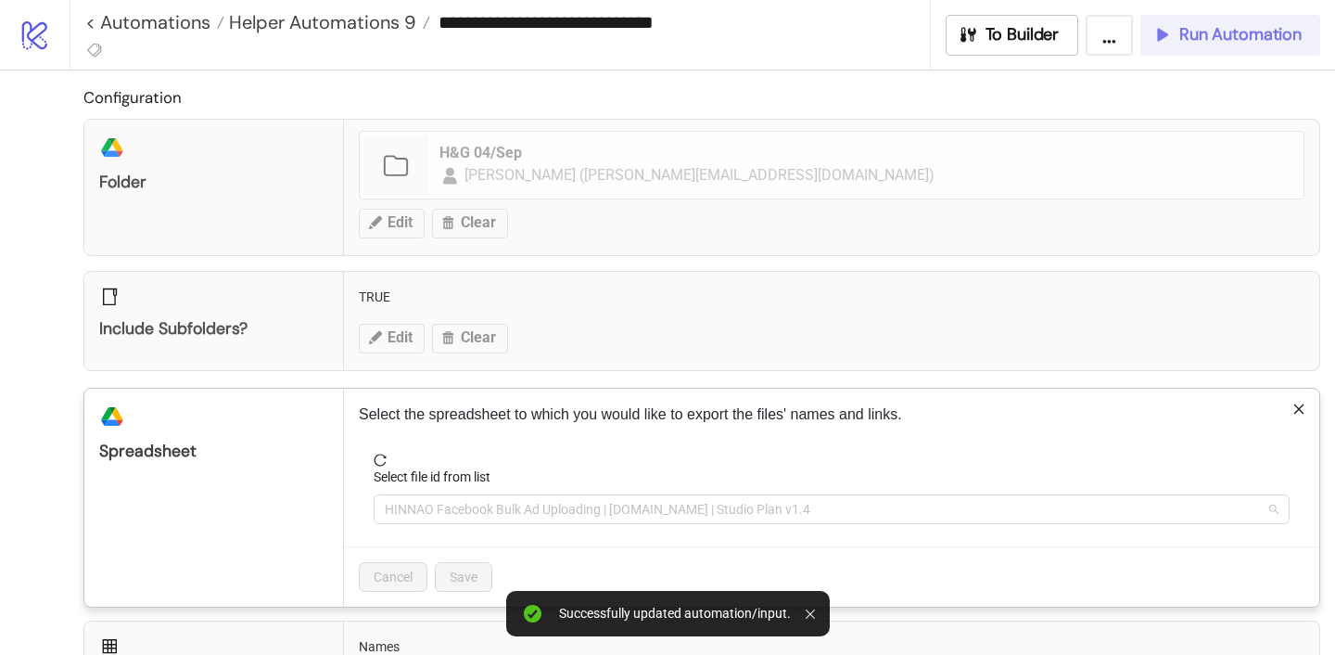
click at [406, 512] on span "HINNAO Facebook Bulk Ad Uploading | [DOMAIN_NAME] | Studio Plan v1.4" at bounding box center [832, 509] width 894 height 28
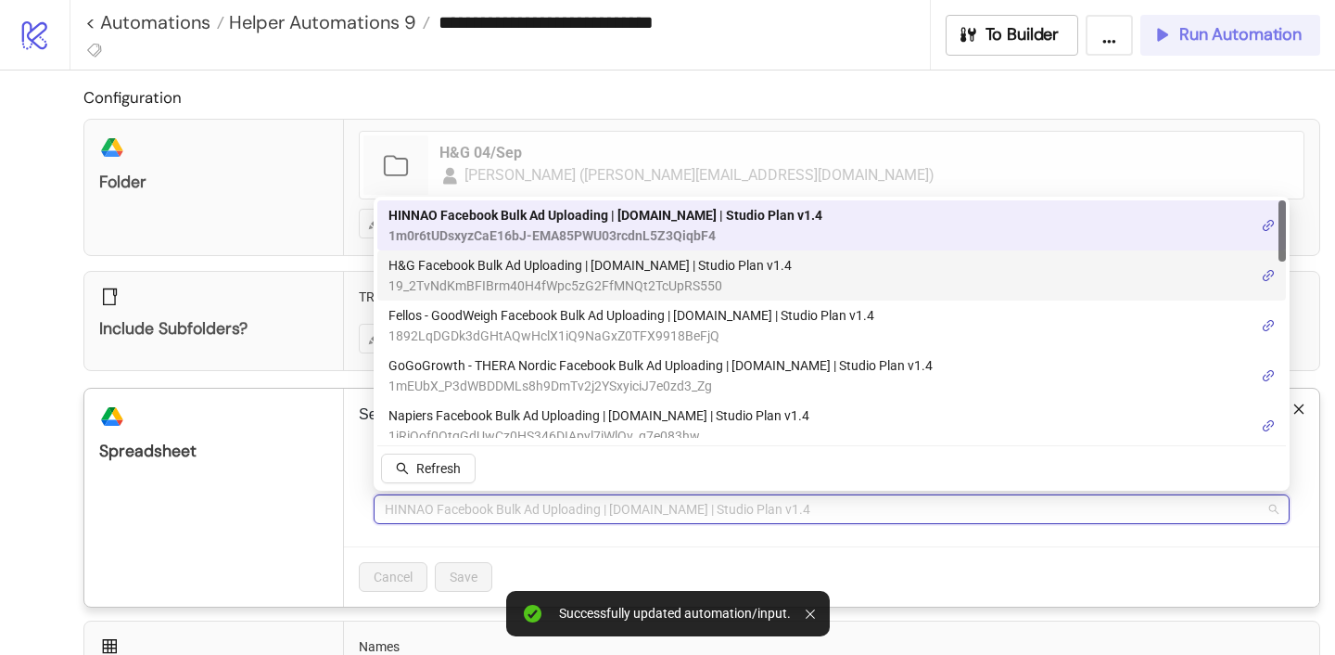
click at [499, 277] on span "19_2TvNdKmBFIBrm40H4fWpc5zG2FfMNQt2TcUpRS550" at bounding box center [589, 285] width 403 height 20
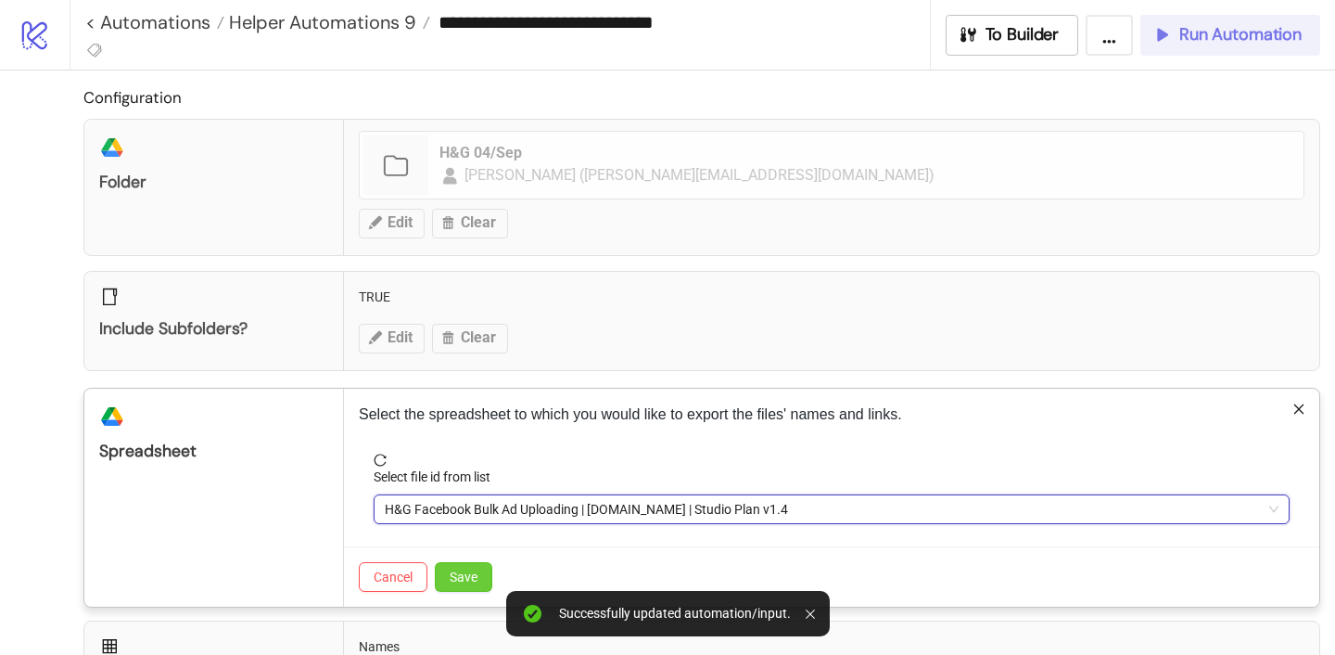
click at [469, 578] on span "Save" at bounding box center [464, 576] width 28 height 15
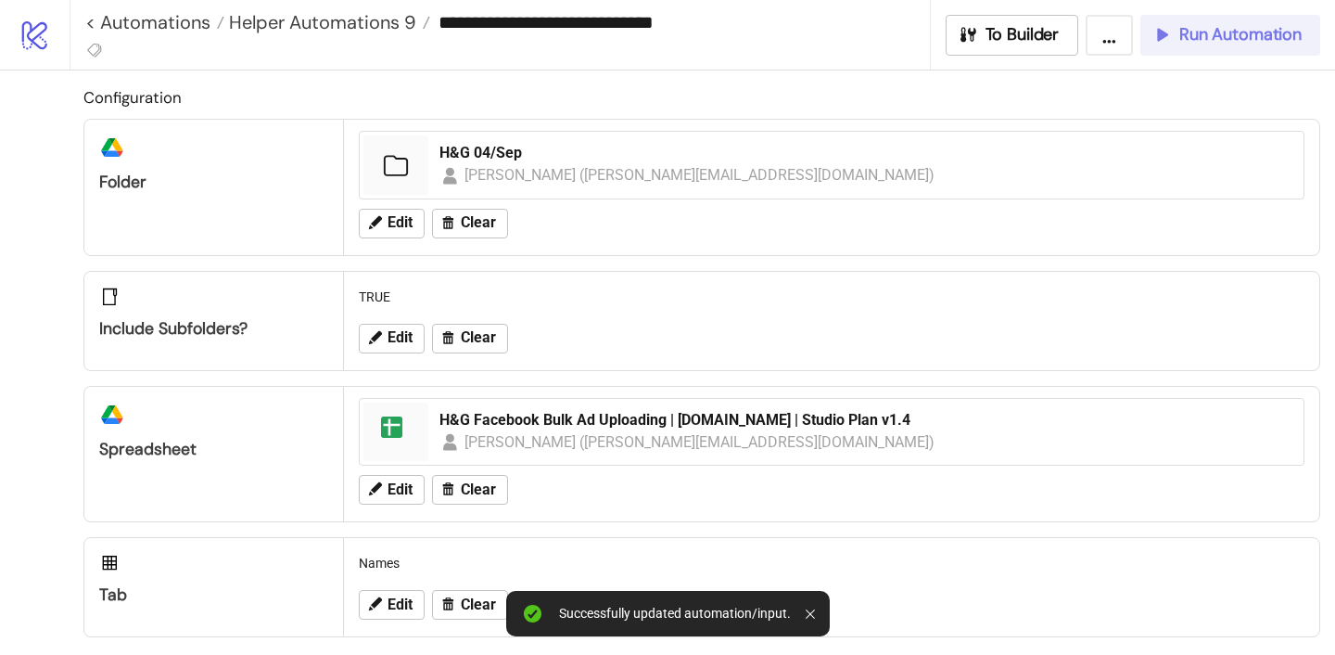
click at [1240, 45] on button "Run Automation" at bounding box center [1230, 35] width 180 height 41
